Goal: Task Accomplishment & Management: Complete application form

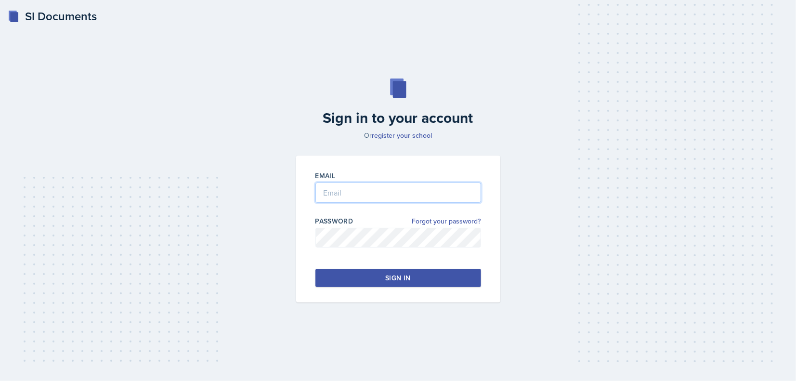
type input "[EMAIL_ADDRESS][DOMAIN_NAME]"
click at [332, 270] on button "Sign in" at bounding box center [399, 278] width 166 height 18
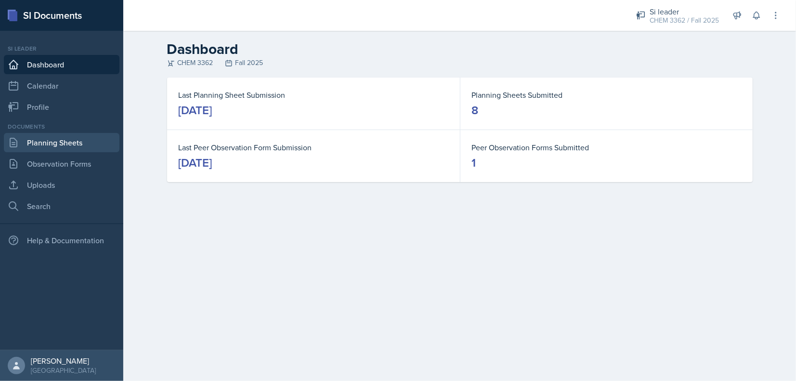
click at [87, 148] on link "Planning Sheets" at bounding box center [62, 142] width 116 height 19
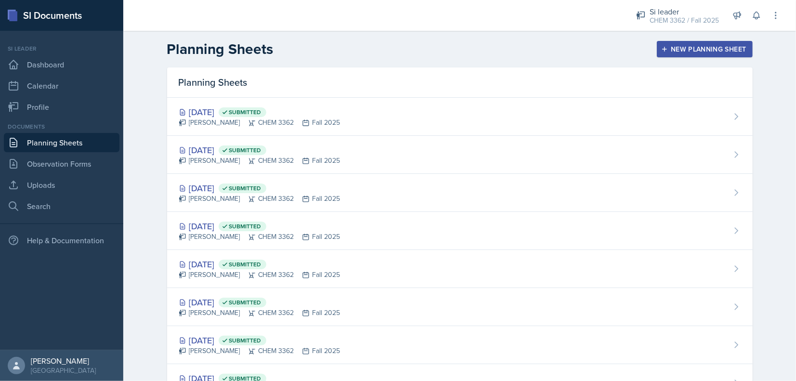
click at [668, 49] on div "New Planning Sheet" at bounding box center [704, 49] width 83 height 8
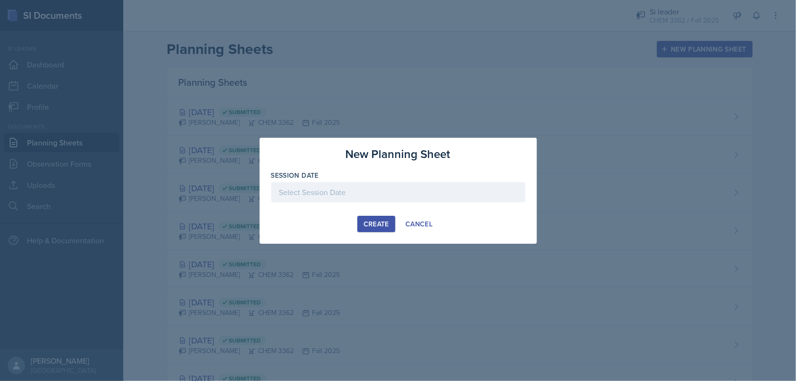
click at [350, 182] on div at bounding box center [398, 192] width 254 height 20
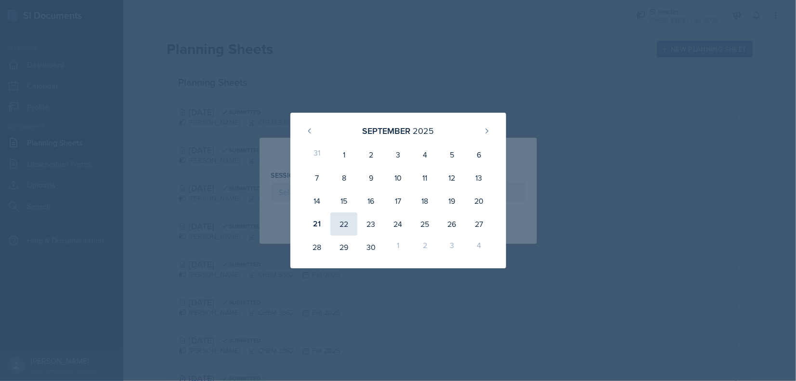
click at [347, 220] on div "22" at bounding box center [343, 223] width 27 height 23
type input "[DATE]"
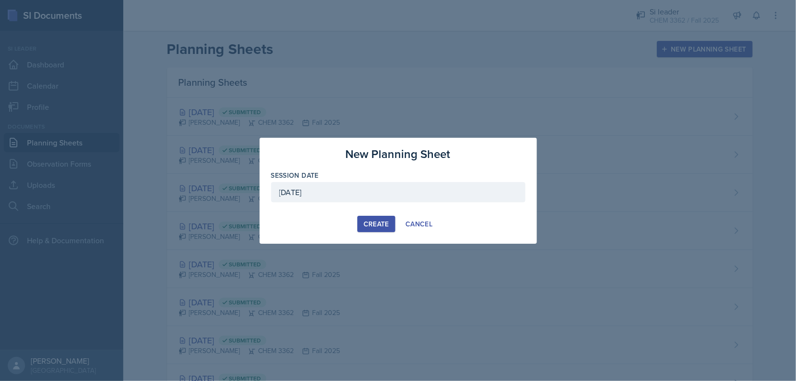
click at [373, 224] on div "Create" at bounding box center [377, 224] width 26 height 8
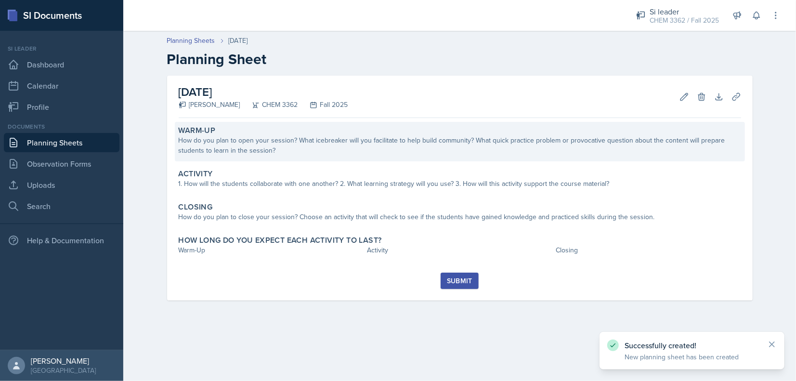
click at [352, 149] on div "How do you plan to open your session? What icebreaker will you facilitate to he…" at bounding box center [460, 145] width 563 height 20
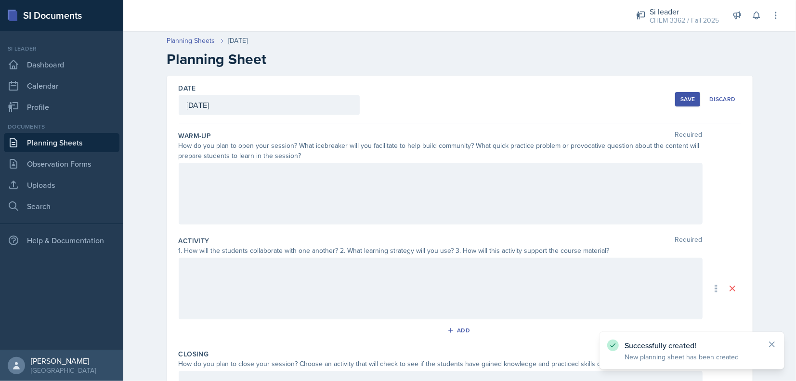
click at [294, 202] on div at bounding box center [441, 194] width 524 height 62
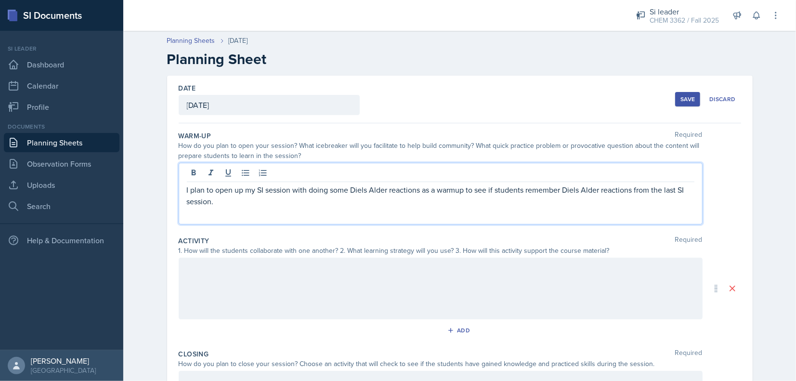
click at [658, 194] on p "I plan to open up my SI session with doing some Diels Alder reactions as a warm…" at bounding box center [441, 195] width 508 height 23
click at [666, 193] on p "I plan to open up my SI session with doing some Diels Alder reactions as a warm…" at bounding box center [441, 195] width 508 height 23
click at [563, 186] on p "I plan to open up my SI session with doing some Diels Alder reactions as a warm…" at bounding box center [441, 195] width 508 height 23
click at [517, 192] on p "I plan to open up my SI session with doing some Diels Alder reactions as a warm…" at bounding box center [441, 195] width 508 height 23
click at [468, 205] on p "I plan to open up my SI session with doing some Diels Alder reactions as a warm…" at bounding box center [441, 195] width 508 height 23
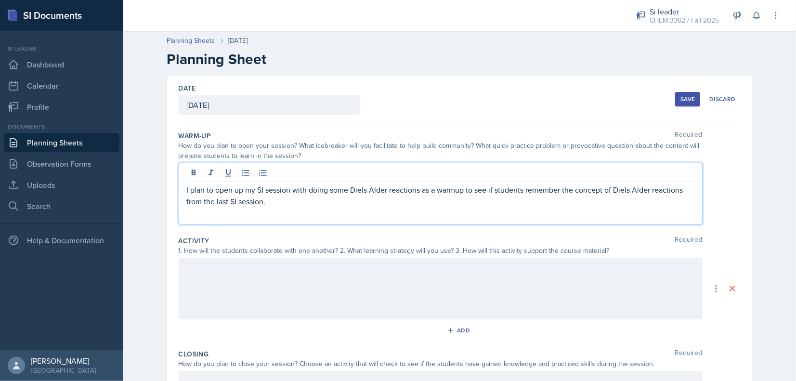
scroll to position [142, 0]
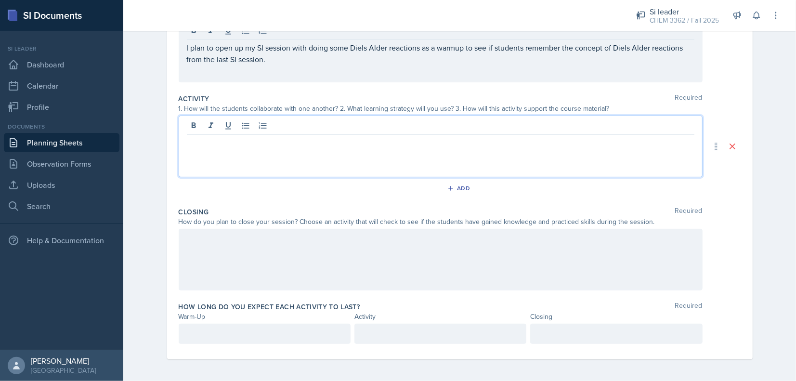
click at [378, 130] on div at bounding box center [441, 147] width 524 height 62
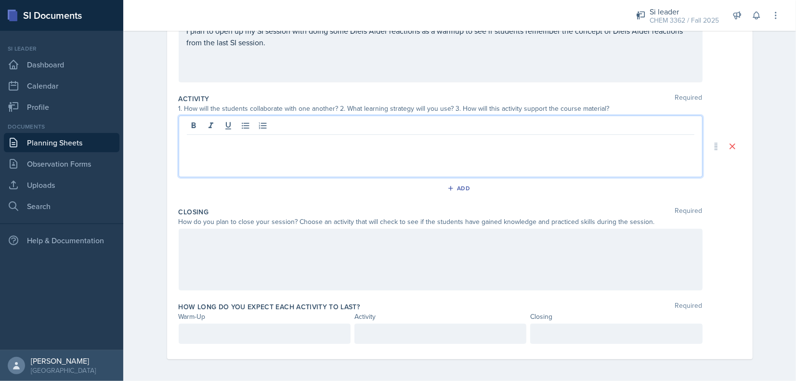
scroll to position [0, 0]
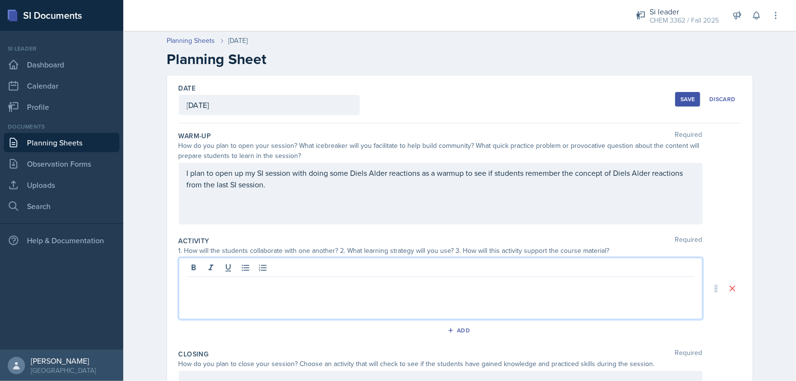
click at [304, 205] on div "I plan to open up my SI session with doing some Diels Alder reactions as a warm…" at bounding box center [441, 194] width 524 height 62
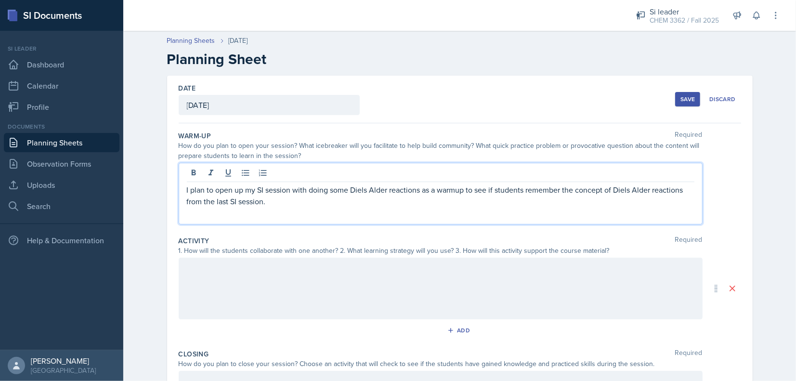
click at [324, 270] on div at bounding box center [441, 289] width 524 height 62
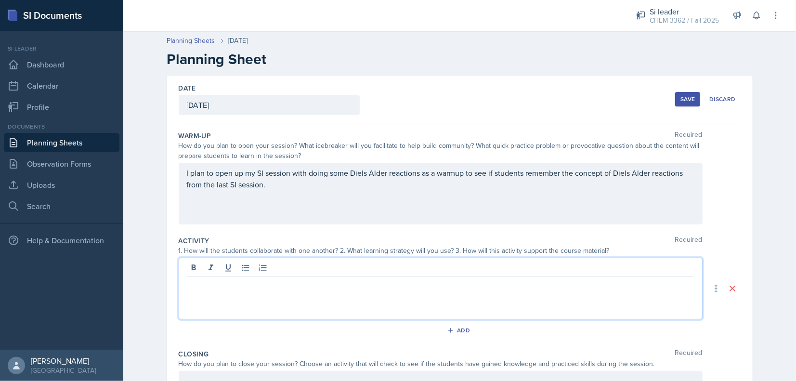
click at [686, 97] on div "Save" at bounding box center [688, 99] width 14 height 8
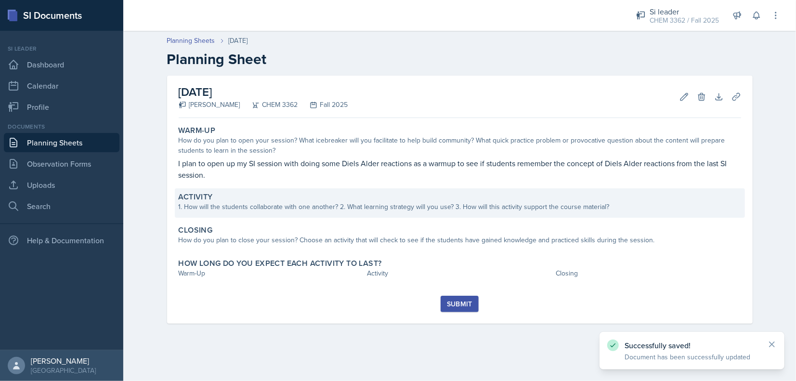
click at [316, 216] on div "Activity 1. How will the students collaborate with one another? 2. What learnin…" at bounding box center [460, 202] width 570 height 29
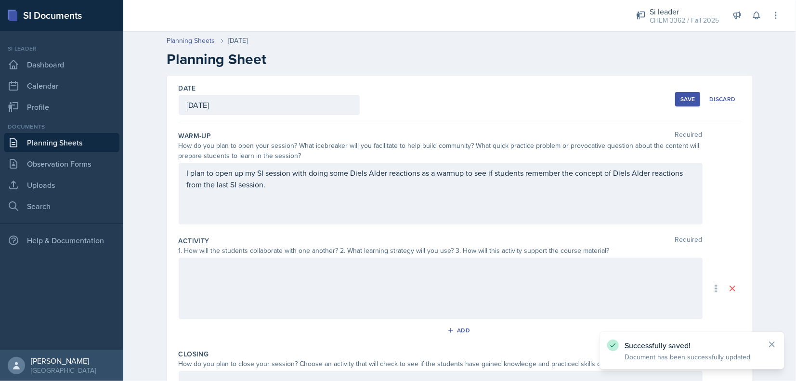
click at [265, 290] on div at bounding box center [441, 289] width 524 height 62
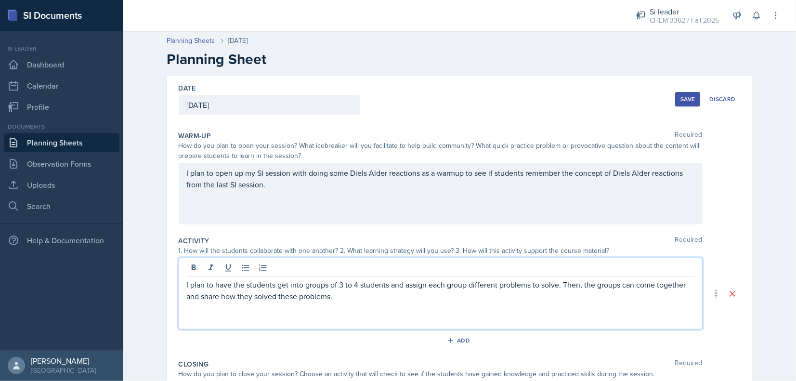
scroll to position [152, 0]
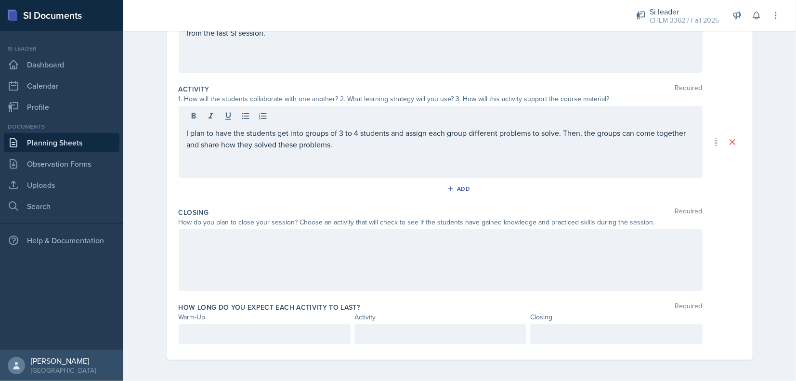
click at [299, 252] on div at bounding box center [441, 260] width 524 height 62
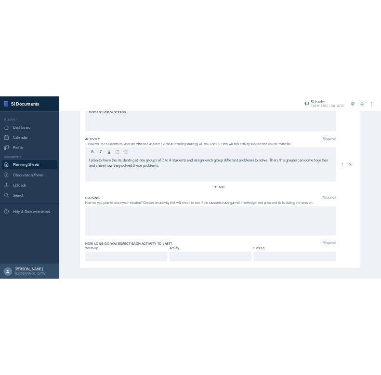
scroll to position [142, 0]
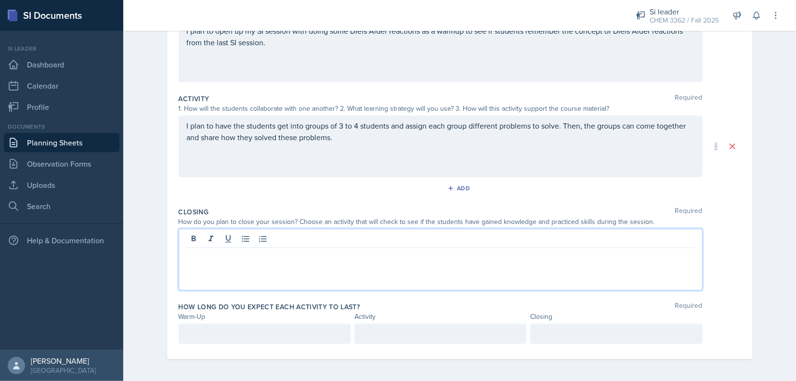
click at [275, 177] on div "Activity Required 1. How will the students collaborate with one another? 2. Wha…" at bounding box center [460, 146] width 563 height 113
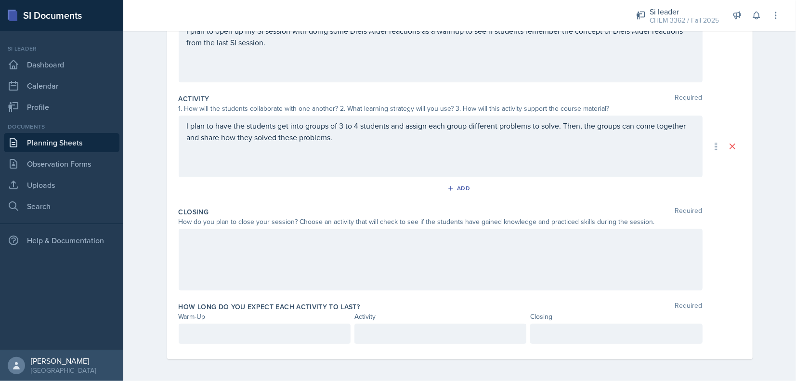
click at [236, 157] on div "I plan to have the students get into groups of 3 to 4 students and assign each …" at bounding box center [441, 143] width 508 height 46
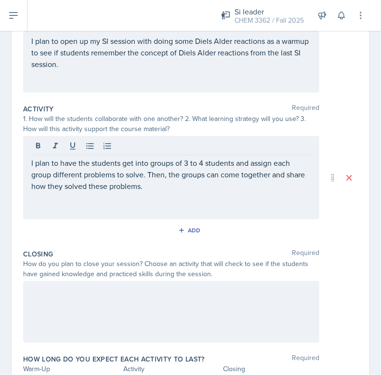
click at [48, 204] on p at bounding box center [171, 209] width 280 height 12
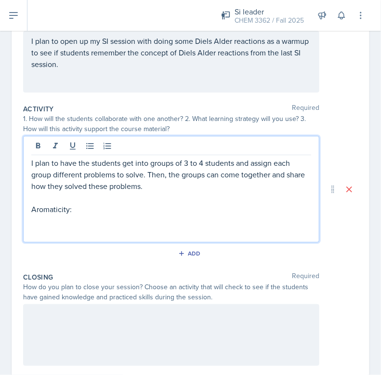
click at [105, 221] on p at bounding box center [171, 221] width 280 height 12
click at [84, 228] on p at bounding box center [171, 232] width 280 height 12
click at [41, 207] on p "Aromaticity:" at bounding box center [171, 209] width 280 height 12
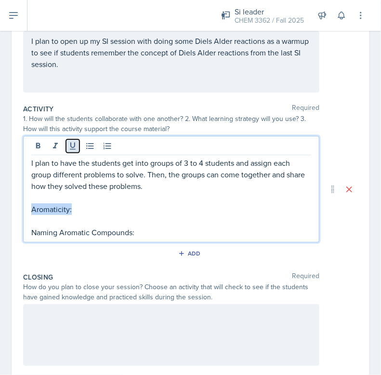
click at [71, 150] on button at bounding box center [72, 145] width 13 height 13
click at [56, 223] on p at bounding box center [171, 221] width 280 height 12
click at [52, 226] on p "Naming Aromatic Compounds:" at bounding box center [171, 232] width 280 height 12
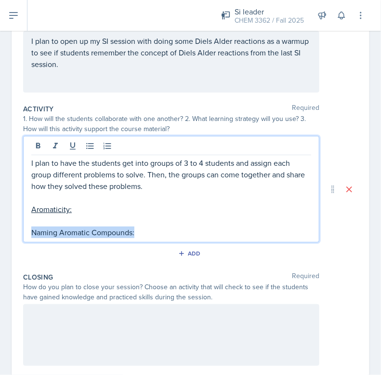
click at [52, 226] on p "Naming Aromatic Compounds:" at bounding box center [171, 232] width 280 height 12
click at [74, 134] on div "Activity Required 1. How will the students collaborate with one another? 2. Wha…" at bounding box center [190, 184] width 335 height 168
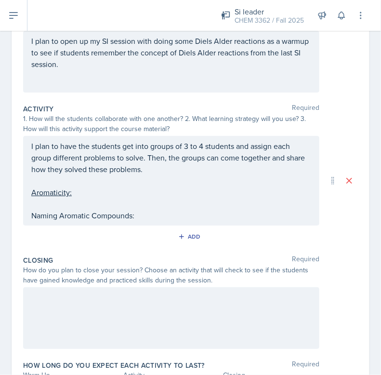
click at [76, 210] on div "I plan to have the students get into groups of 3 to 4 students and assign each …" at bounding box center [171, 180] width 280 height 81
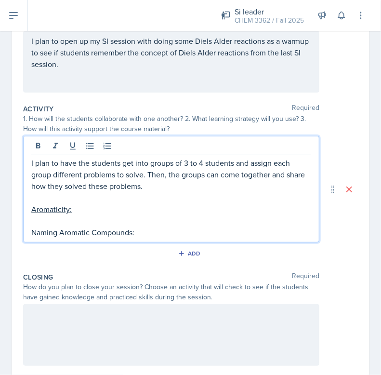
click at [60, 226] on p "Naming Aromatic Compounds:" at bounding box center [171, 232] width 280 height 12
click at [75, 145] on icon at bounding box center [73, 146] width 10 height 10
click at [60, 216] on p at bounding box center [171, 221] width 280 height 12
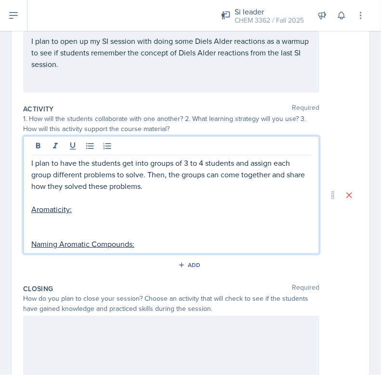
click at [60, 216] on p at bounding box center [171, 221] width 280 height 12
click at [48, 220] on p at bounding box center [171, 221] width 280 height 12
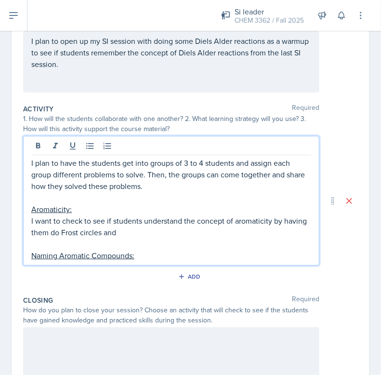
click at [184, 231] on p "I want to check to see if students understand the concept of aromaticity by hav…" at bounding box center [171, 226] width 280 height 23
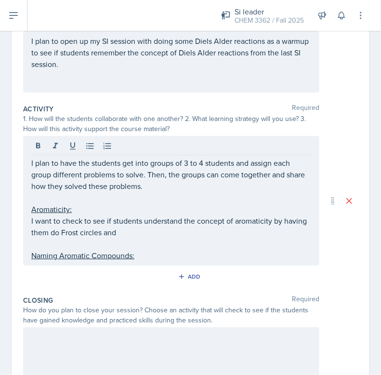
click at [145, 239] on p at bounding box center [171, 244] width 280 height 12
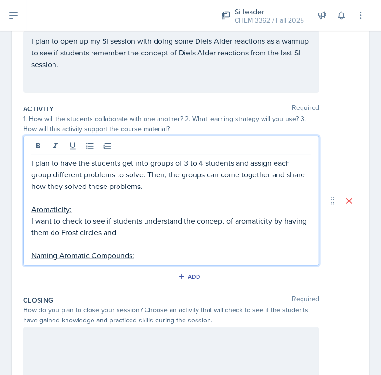
click at [150, 233] on p "I want to check to see if students understand the concept of aromaticity by hav…" at bounding box center [171, 226] width 280 height 23
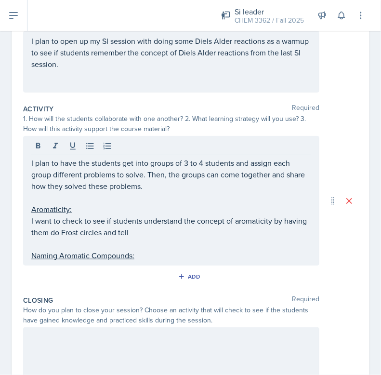
drag, startPoint x: 30, startPoint y: 236, endPoint x: 72, endPoint y: 234, distance: 41.9
click at [72, 234] on div "I plan to have the students get into groups of 3 to 4 students and assign each …" at bounding box center [171, 201] width 296 height 130
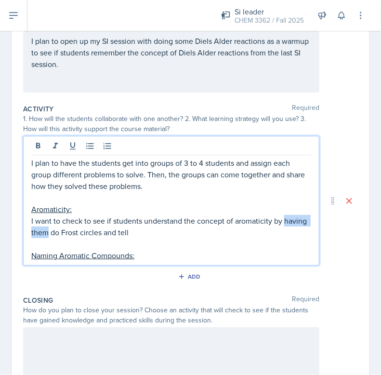
drag, startPoint x: 72, startPoint y: 234, endPoint x: 31, endPoint y: 232, distance: 41.0
click at [31, 232] on div "I plan to have the students get into groups of 3 to 4 students and assign each …" at bounding box center [171, 201] width 296 height 130
click at [180, 223] on p "I want to check to see if students understand the concept of aromaticity by ask…" at bounding box center [171, 226] width 280 height 23
click at [164, 230] on p "I want to check to see if students understand the concept of aromaticity by ask…" at bounding box center [171, 226] width 280 height 23
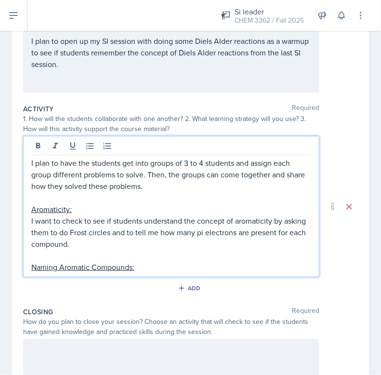
click at [157, 232] on p "I want to check to see if students understand the concept of aromaticity by ask…" at bounding box center [171, 232] width 280 height 35
click at [130, 252] on p at bounding box center [171, 256] width 280 height 12
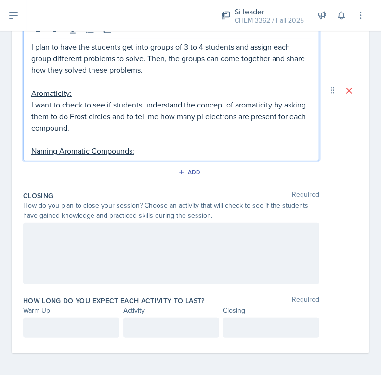
click at [163, 153] on p "Naming Aromatic Compounds:" at bounding box center [171, 151] width 280 height 12
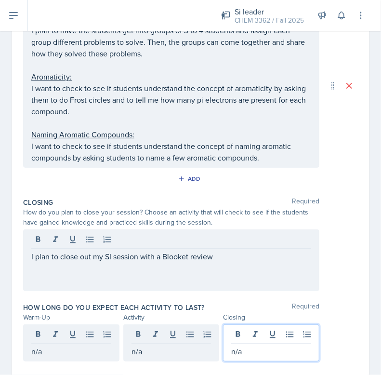
scroll to position [0, 0]
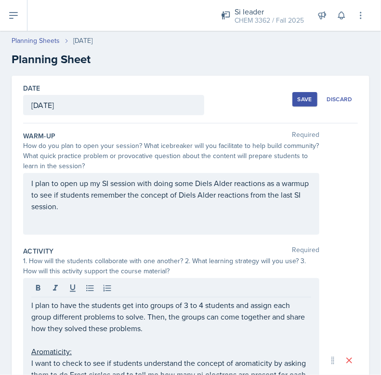
click at [301, 105] on button "Save" at bounding box center [304, 99] width 25 height 14
